Goal: Transaction & Acquisition: Purchase product/service

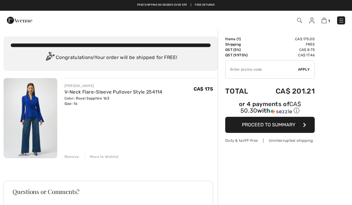
click at [304, 130] on button "Proceed to Summary" at bounding box center [270, 125] width 90 height 16
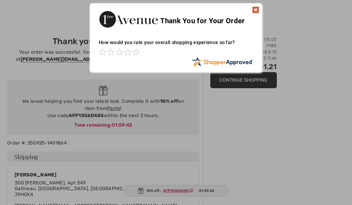
click at [259, 11] on img at bounding box center [255, 9] width 7 height 7
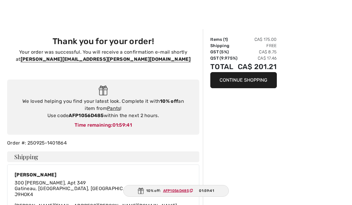
click at [202, 203] on div "[PERSON_NAME] [STREET_ADDRESS][PERSON_NAME] [PERSON_NAME][EMAIL_ADDRESS][PERSON…" at bounding box center [103, 204] width 199 height 78
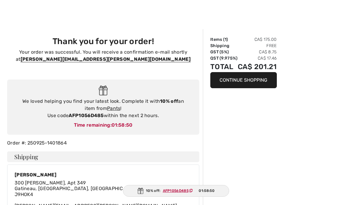
click at [118, 114] on div "We loved helping you find your latest look. Complete it with 10% off an item fr…" at bounding box center [103, 108] width 180 height 21
click at [116, 117] on div "We loved helping you find your latest look. Complete it with 10% off an item fr…" at bounding box center [103, 108] width 180 height 21
